Goal: Task Accomplishment & Management: Manage account settings

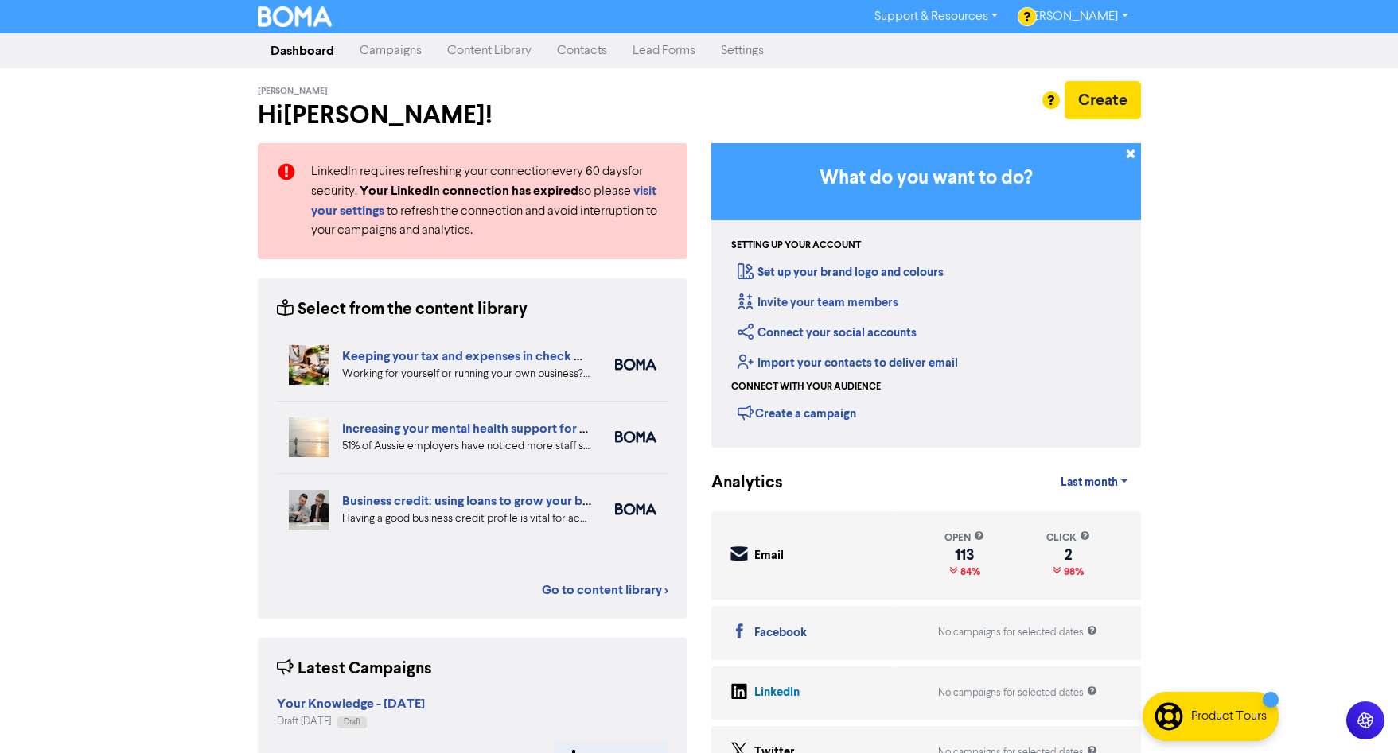
click at [401, 53] on link "Campaigns" at bounding box center [390, 51] width 87 height 32
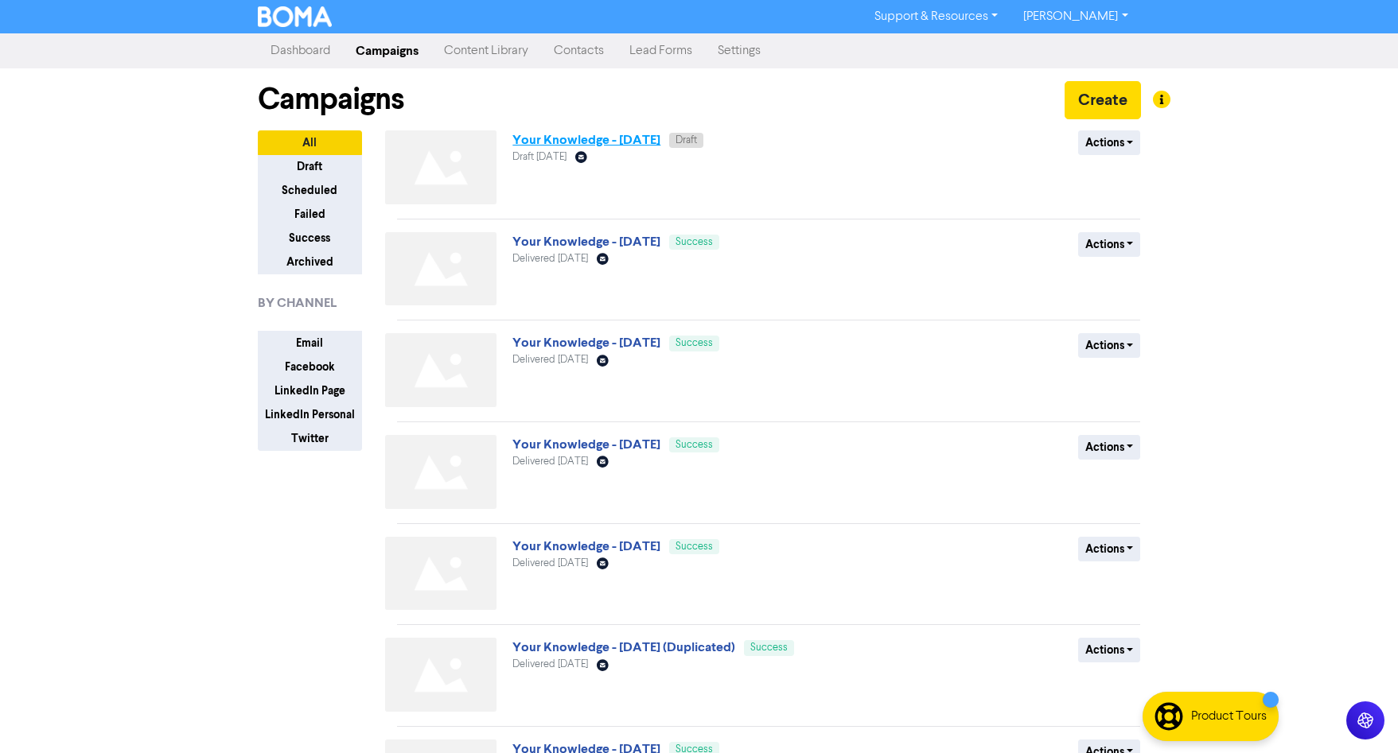
click at [558, 139] on link "Your Knowledge - [DATE]" at bounding box center [586, 140] width 148 height 16
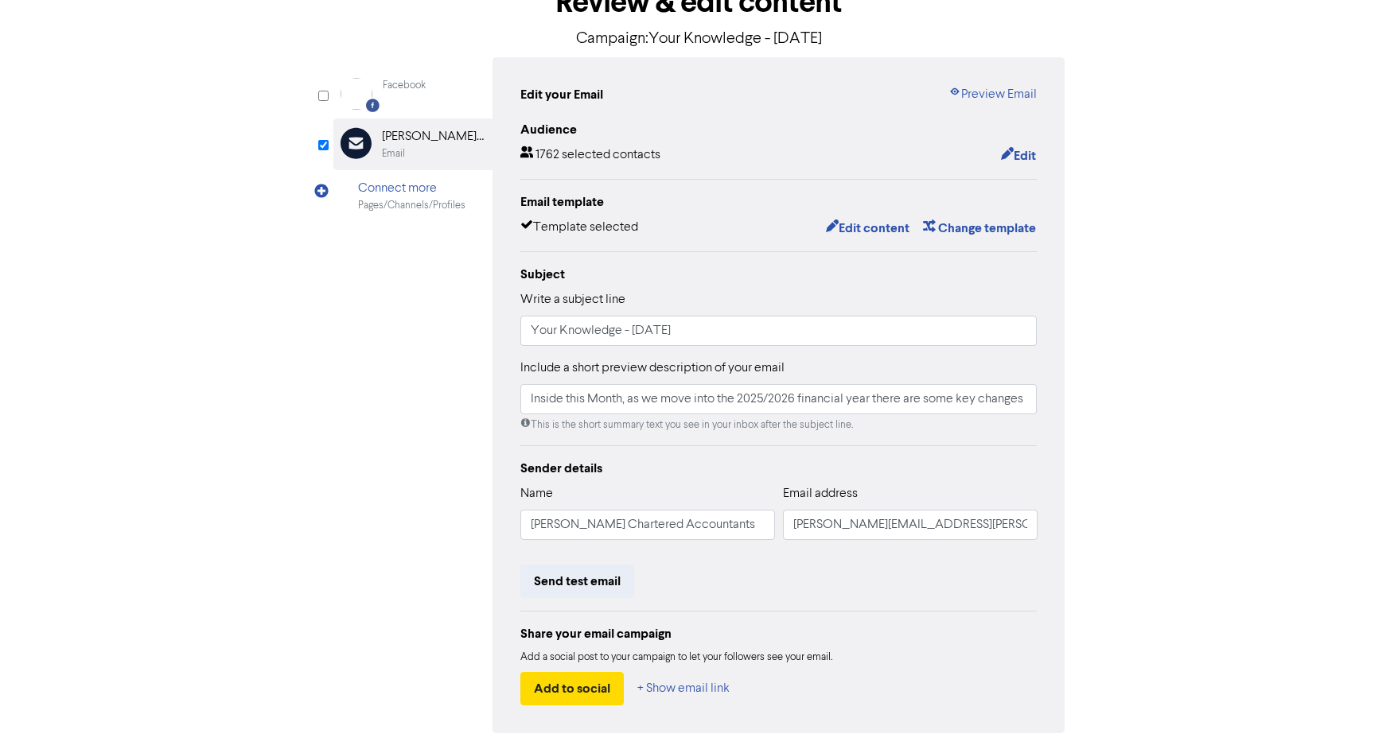
scroll to position [158, 0]
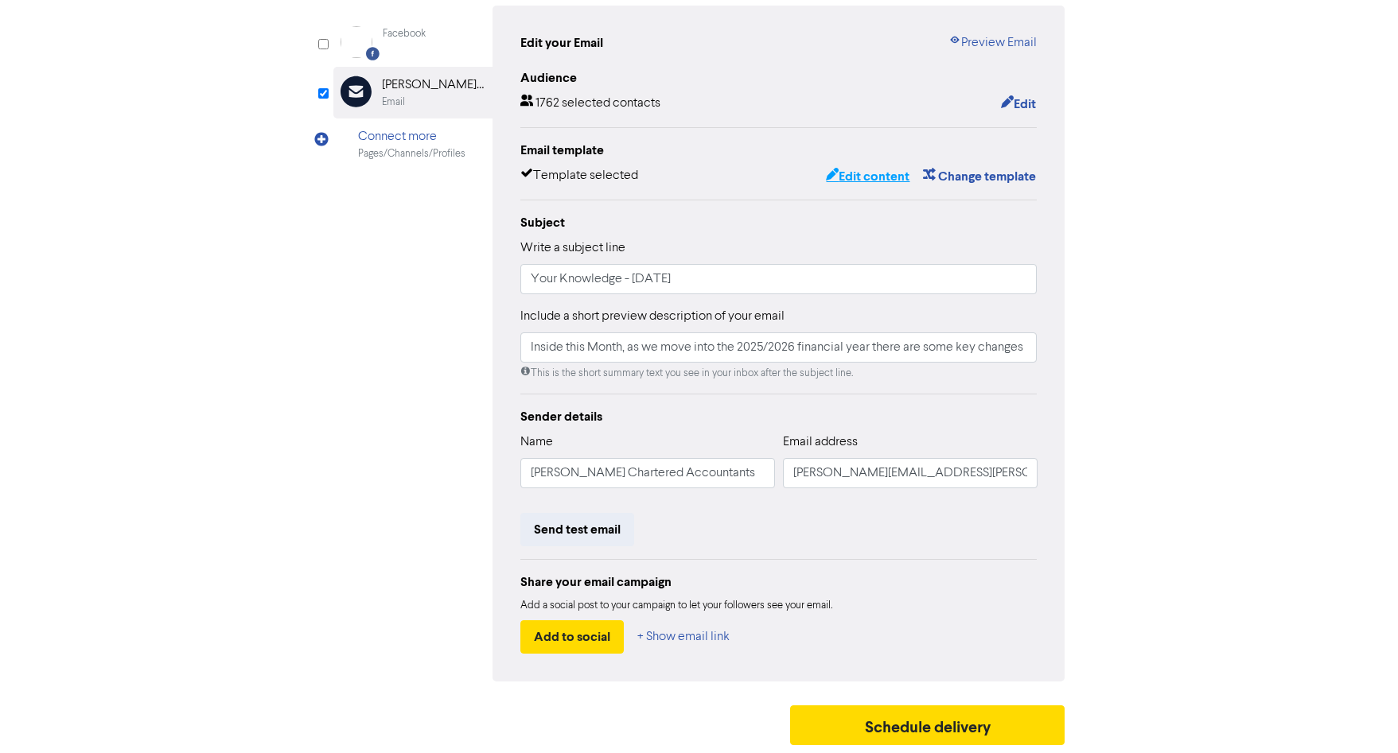
click at [868, 177] on button "Edit content" at bounding box center [867, 176] width 85 height 21
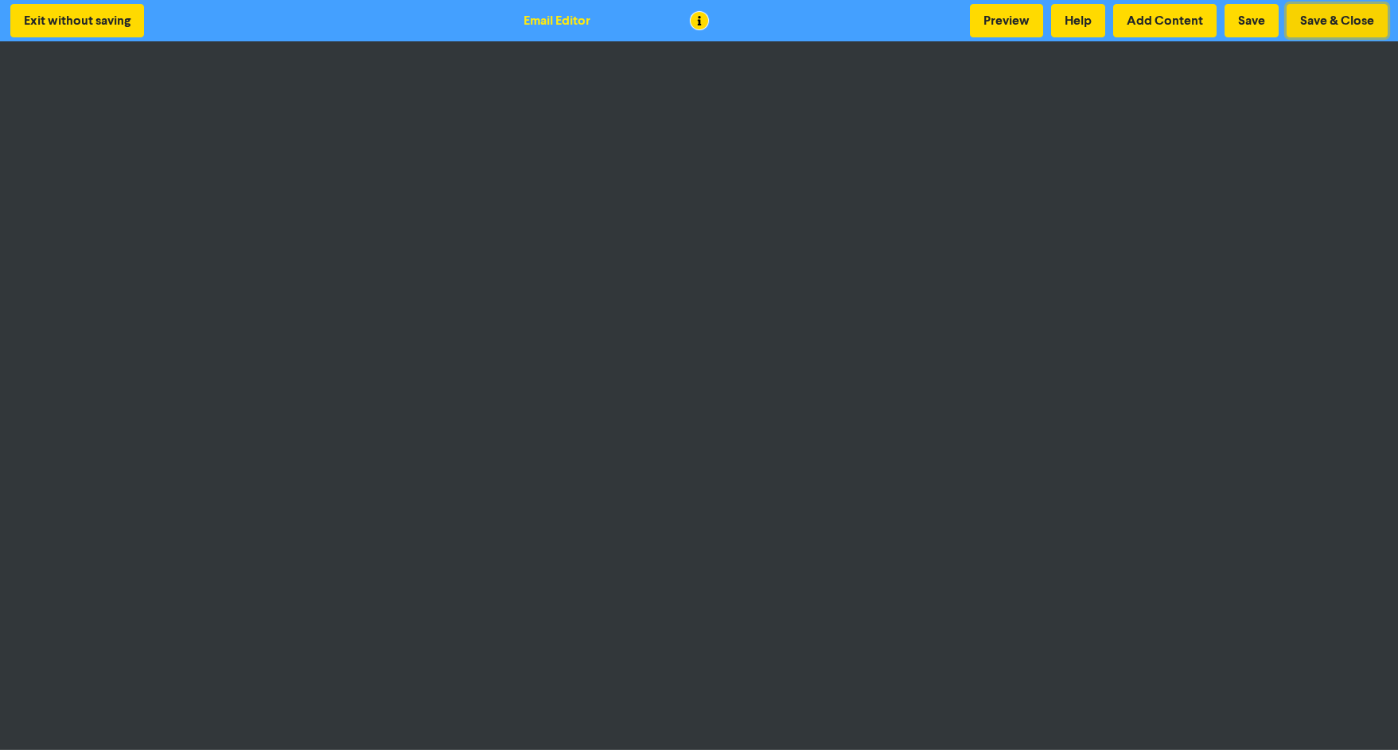
click at [1331, 18] on button "Save & Close" at bounding box center [1336, 20] width 101 height 33
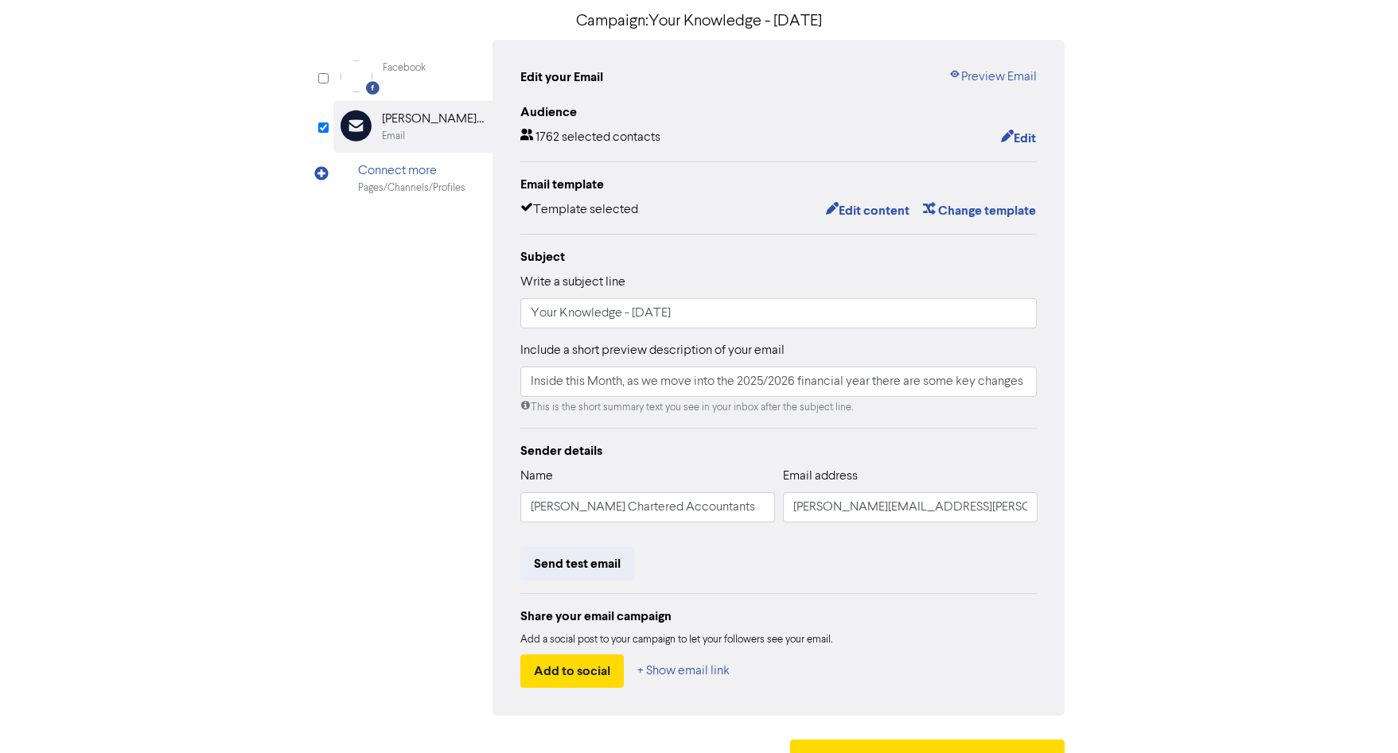
scroll to position [158, 0]
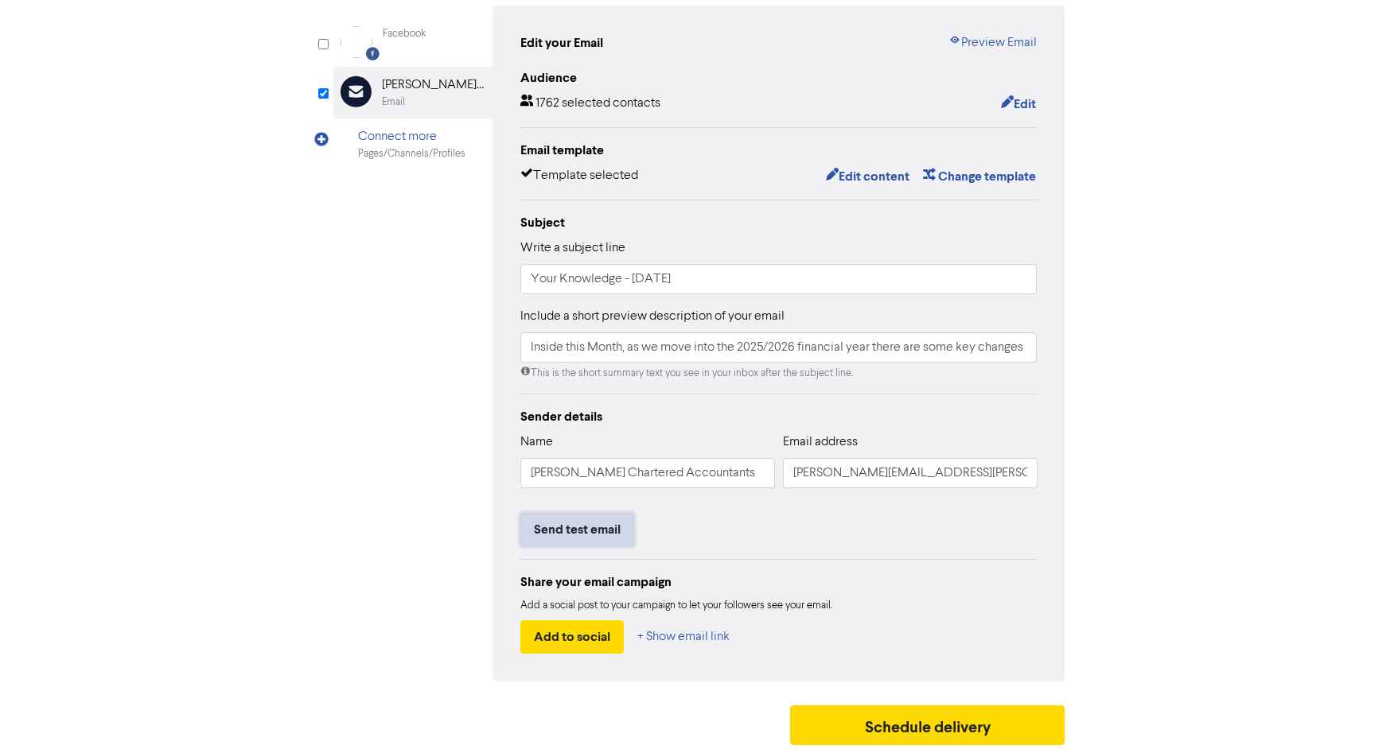
click at [585, 531] on button "Send test email" at bounding box center [577, 529] width 114 height 33
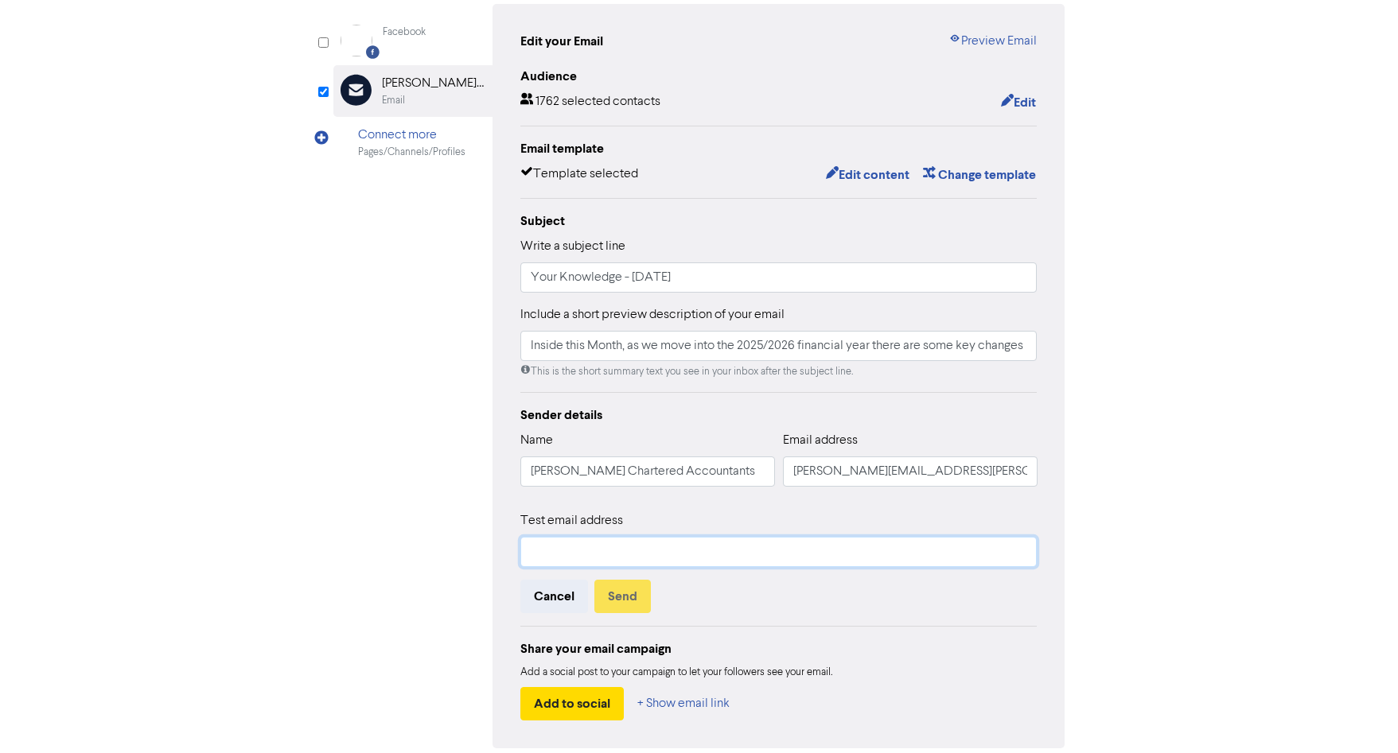
click at [611, 548] on input "text" at bounding box center [778, 552] width 517 height 30
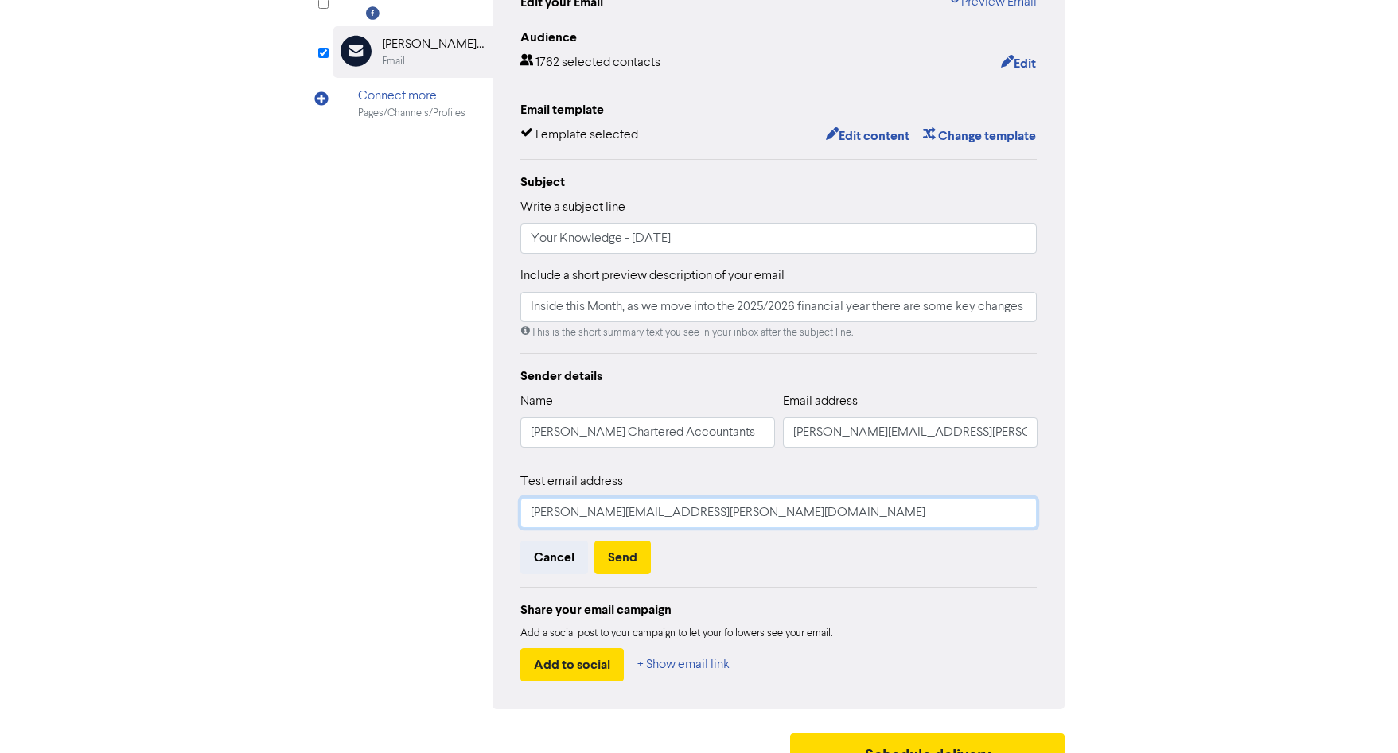
scroll to position [227, 0]
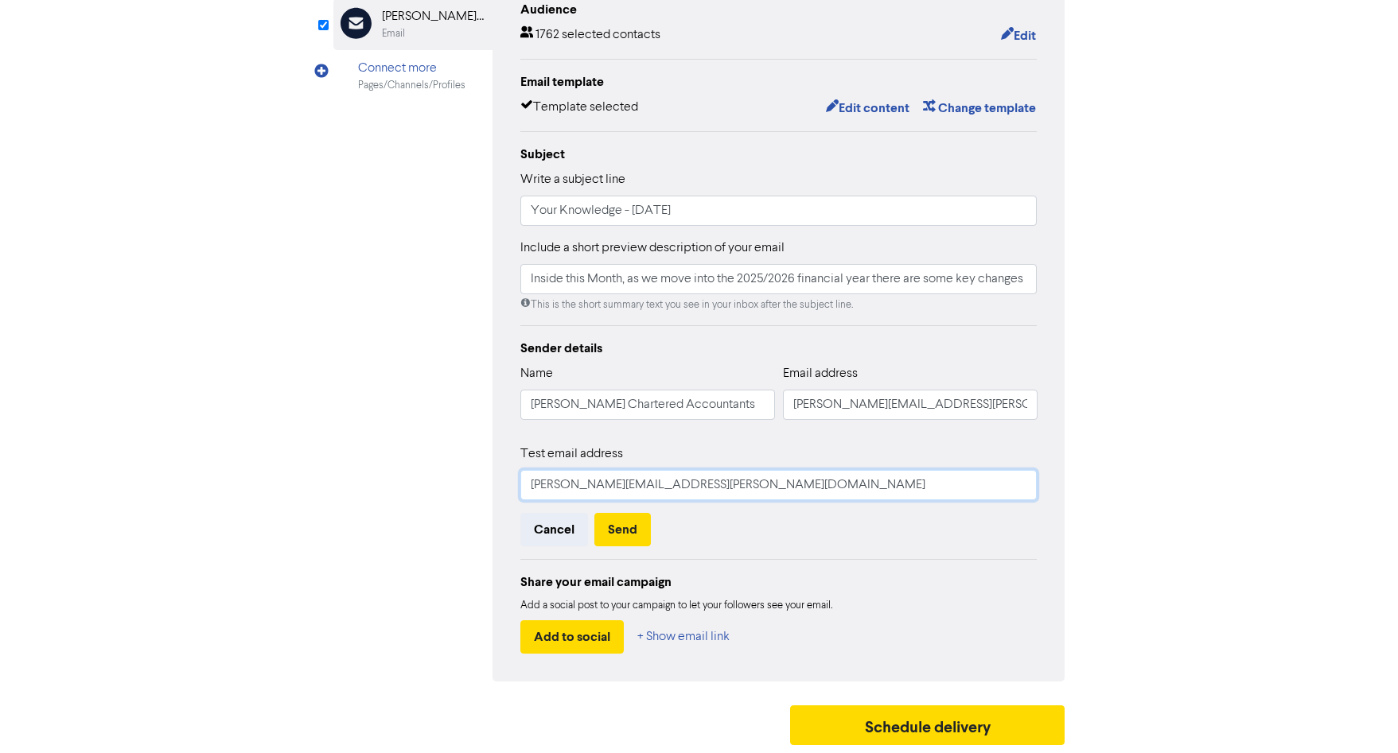
drag, startPoint x: 586, startPoint y: 488, endPoint x: 609, endPoint y: 495, distance: 24.2
click at [609, 495] on input "[PERSON_NAME][EMAIL_ADDRESS][PERSON_NAME][DOMAIN_NAME]" at bounding box center [778, 485] width 517 height 30
click at [592, 485] on input "[PERSON_NAME][EMAIL_ADDRESS][PERSON_NAME][DOMAIN_NAME]" at bounding box center [778, 485] width 517 height 30
type input "[EMAIL_ADDRESS][DOMAIN_NAME]"
click at [613, 529] on button "Send" at bounding box center [622, 529] width 56 height 33
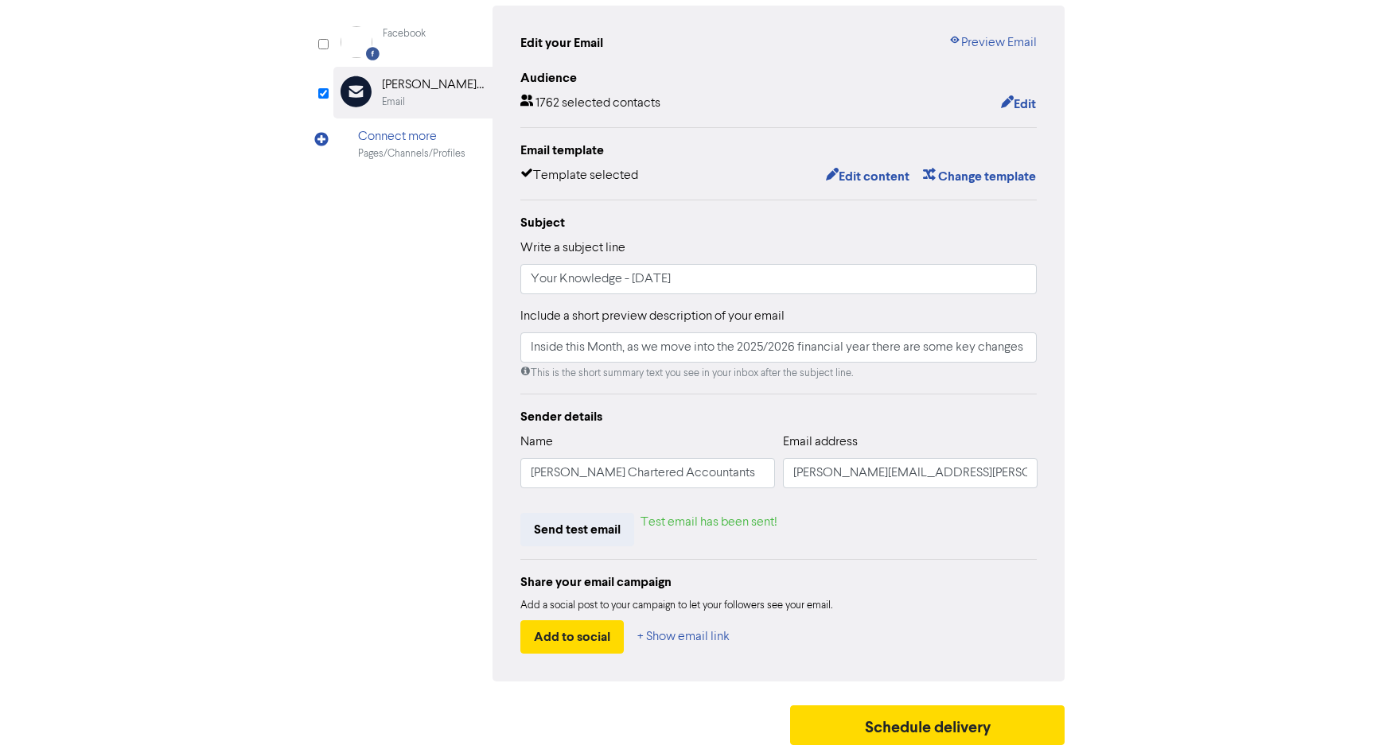
scroll to position [158, 0]
click at [601, 523] on button "Send test email" at bounding box center [577, 529] width 114 height 33
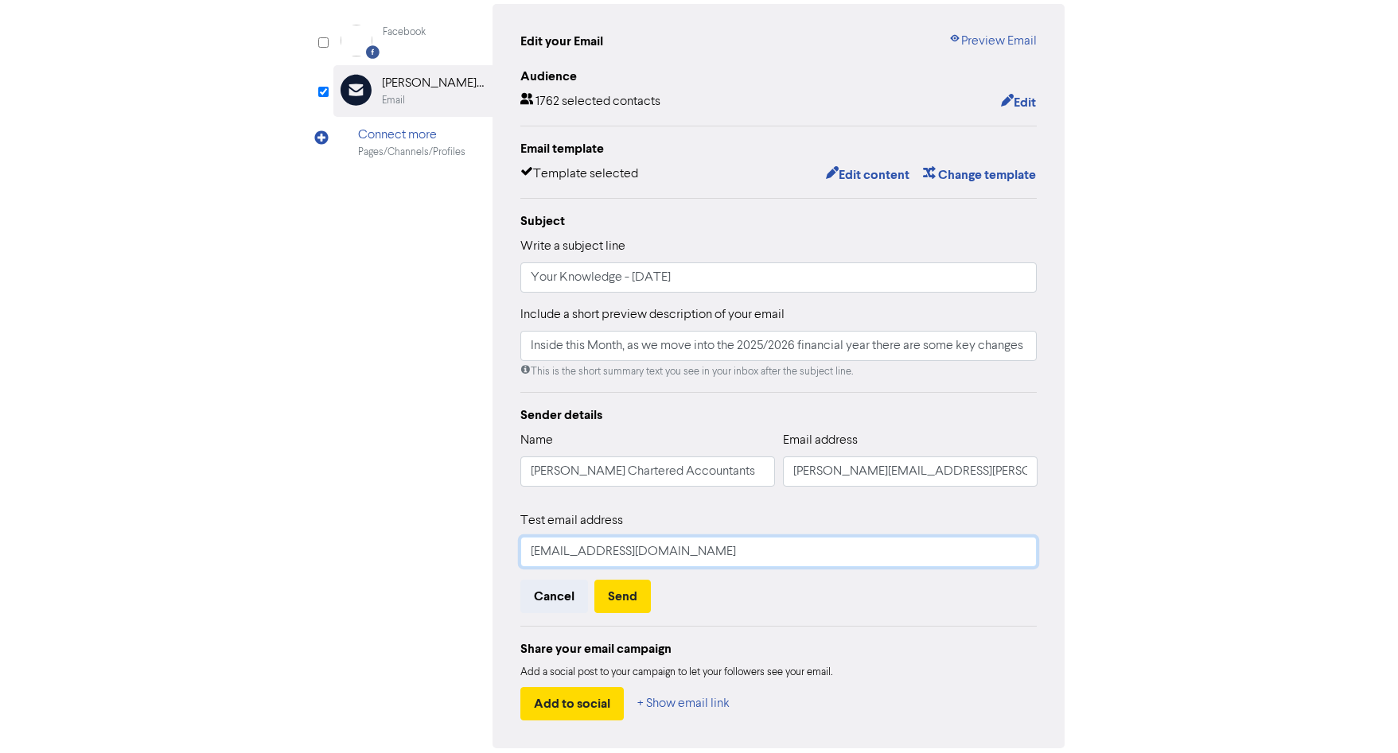
click at [549, 558] on input "[EMAIL_ADDRESS][DOMAIN_NAME]" at bounding box center [778, 552] width 517 height 30
drag, startPoint x: 998, startPoint y: 470, endPoint x: 687, endPoint y: 458, distance: 311.2
click at [687, 458] on div "Name [PERSON_NAME] Chartered Accountants Email address [PERSON_NAME][EMAIL_ADDR…" at bounding box center [778, 465] width 517 height 68
drag, startPoint x: 704, startPoint y: 557, endPoint x: 387, endPoint y: 547, distance: 316.7
click at [387, 547] on div "Facebook Created with Sketch. Facebook Email Created with Sketch. [PERSON_NAME]…" at bounding box center [699, 376] width 732 height 745
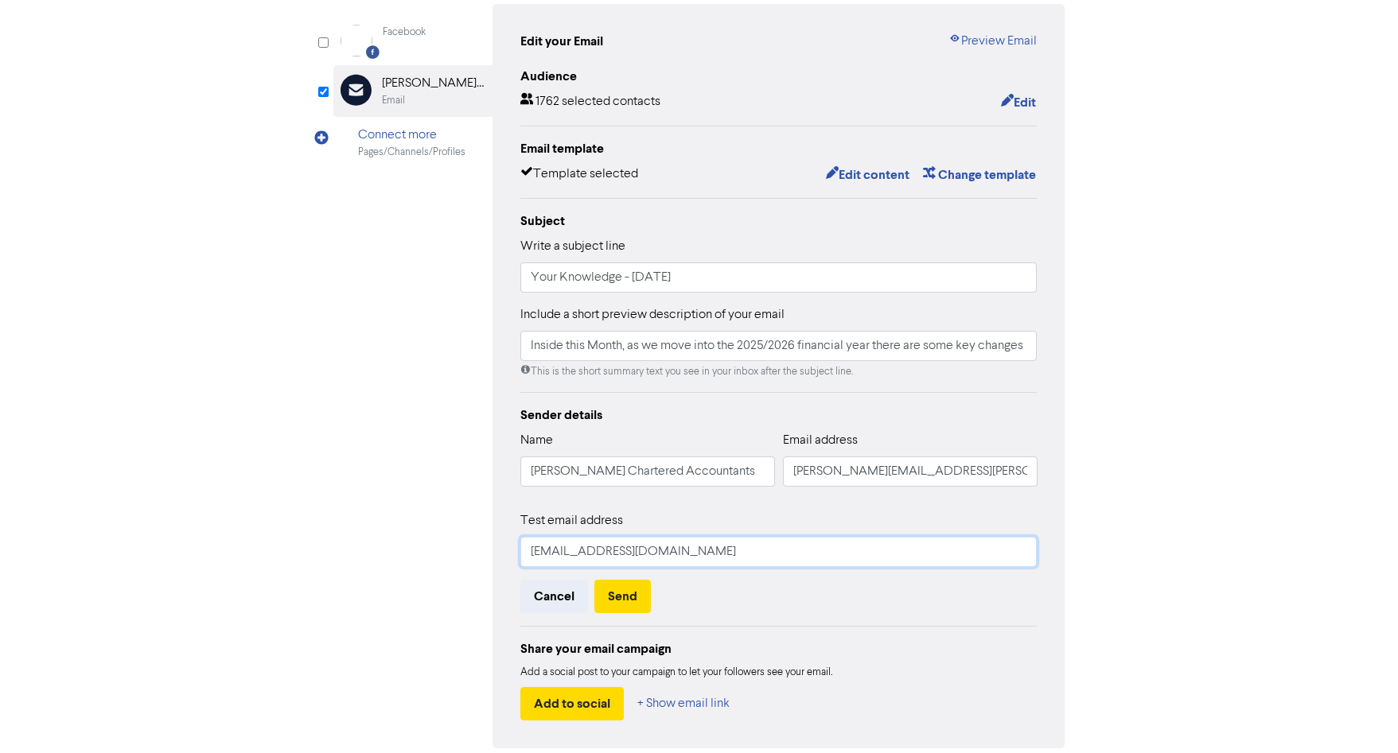
paste input "[PERSON_NAME].[PERSON_NAME]"
type input "[PERSON_NAME][EMAIL_ADDRESS][PERSON_NAME][DOMAIN_NAME]"
click at [871, 609] on div "Cancel Send" at bounding box center [778, 596] width 517 height 33
click at [608, 595] on button "Send" at bounding box center [622, 596] width 56 height 33
